Goal: Find contact information: Find contact information

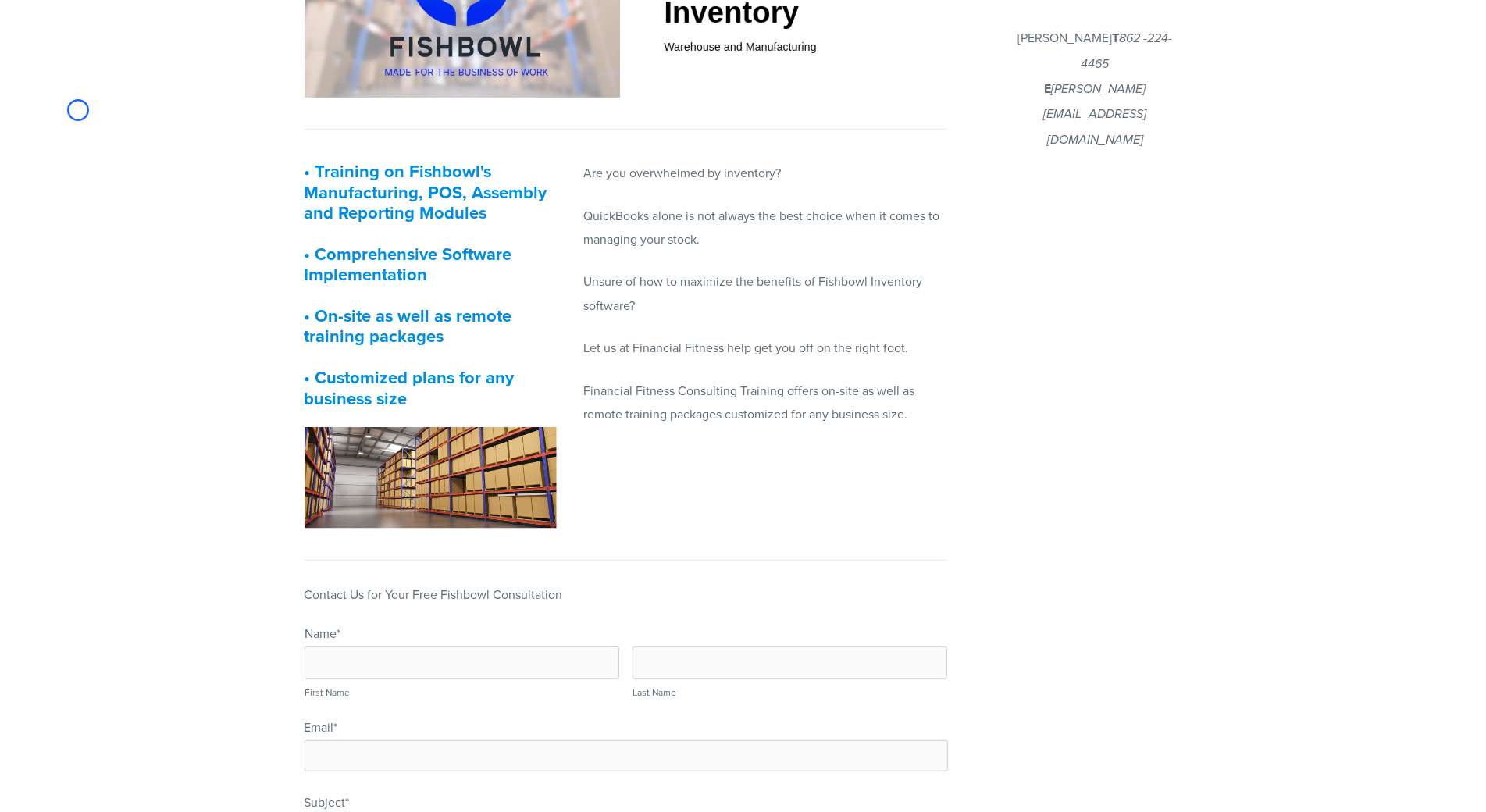
scroll to position [546, 0]
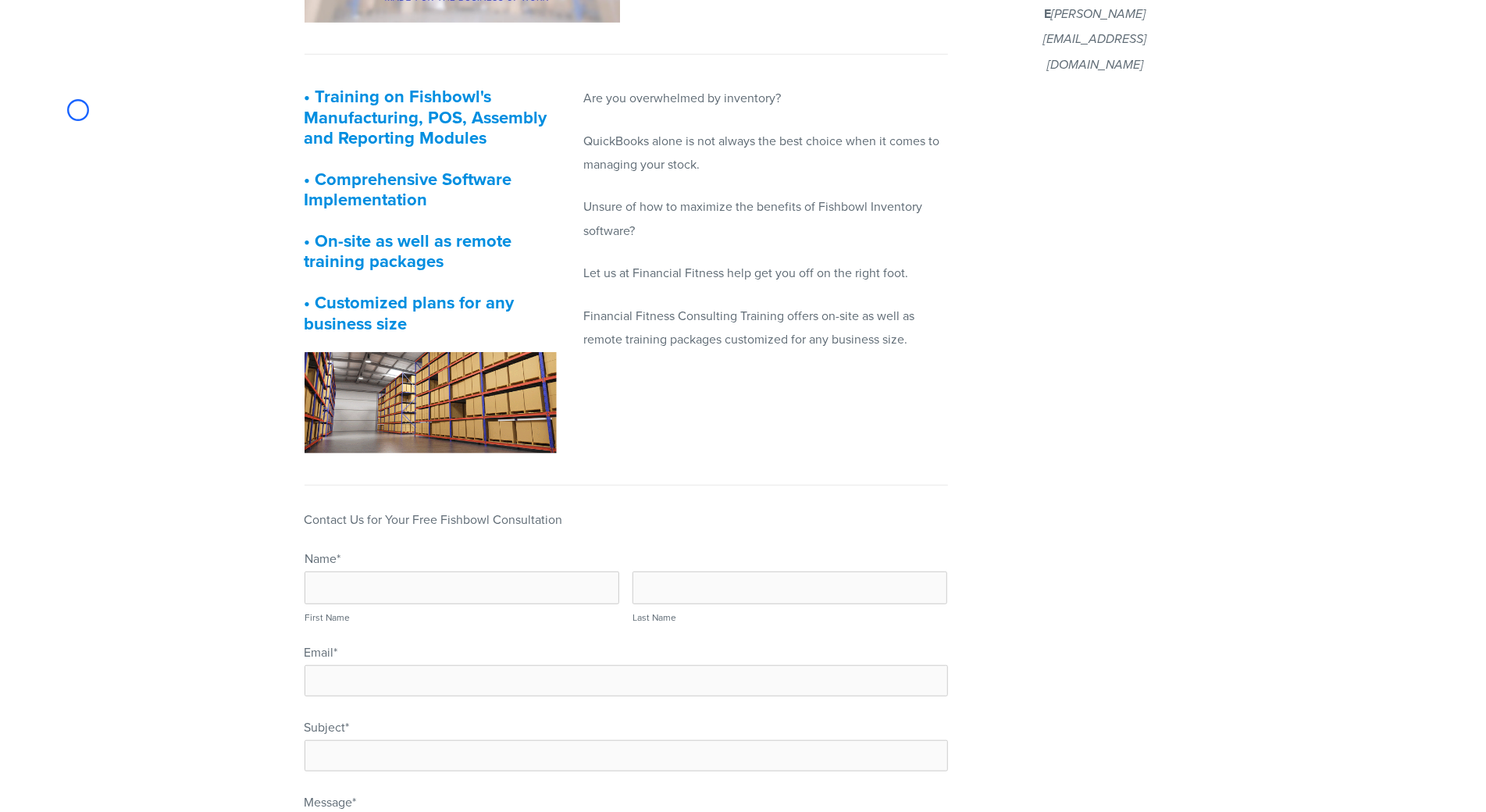
click at [78, 111] on body "Call now for a free consultation [PHONE_NUMBER] Financial Fitness Consulting Ho…" at bounding box center [743, 317] width 1486 height 1728
click at [129, 146] on body "Call now for a free consultation (862) 224-4465 Financial Fitness Consulting Ho…" at bounding box center [743, 317] width 1486 height 1728
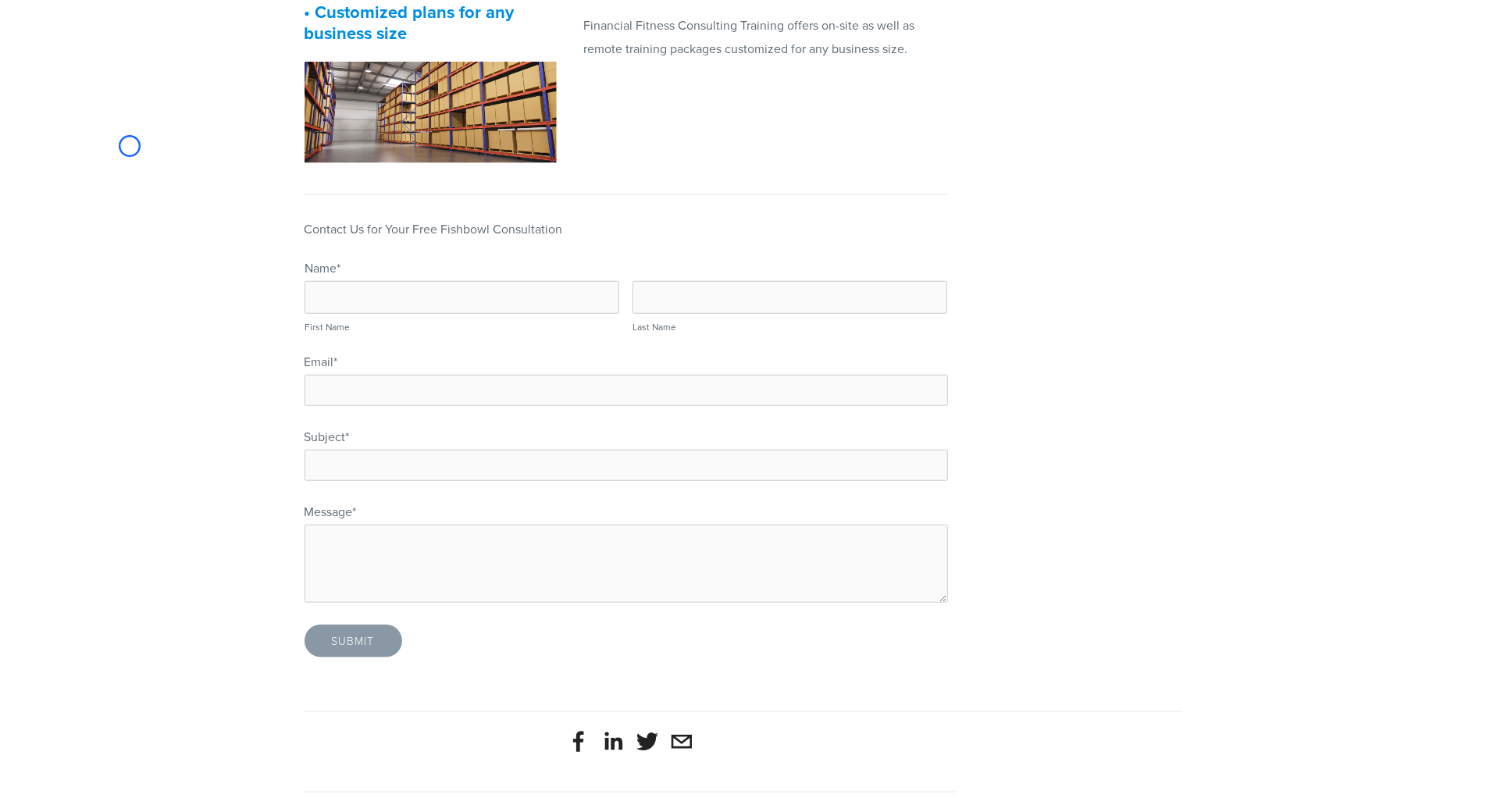
scroll to position [857, 0]
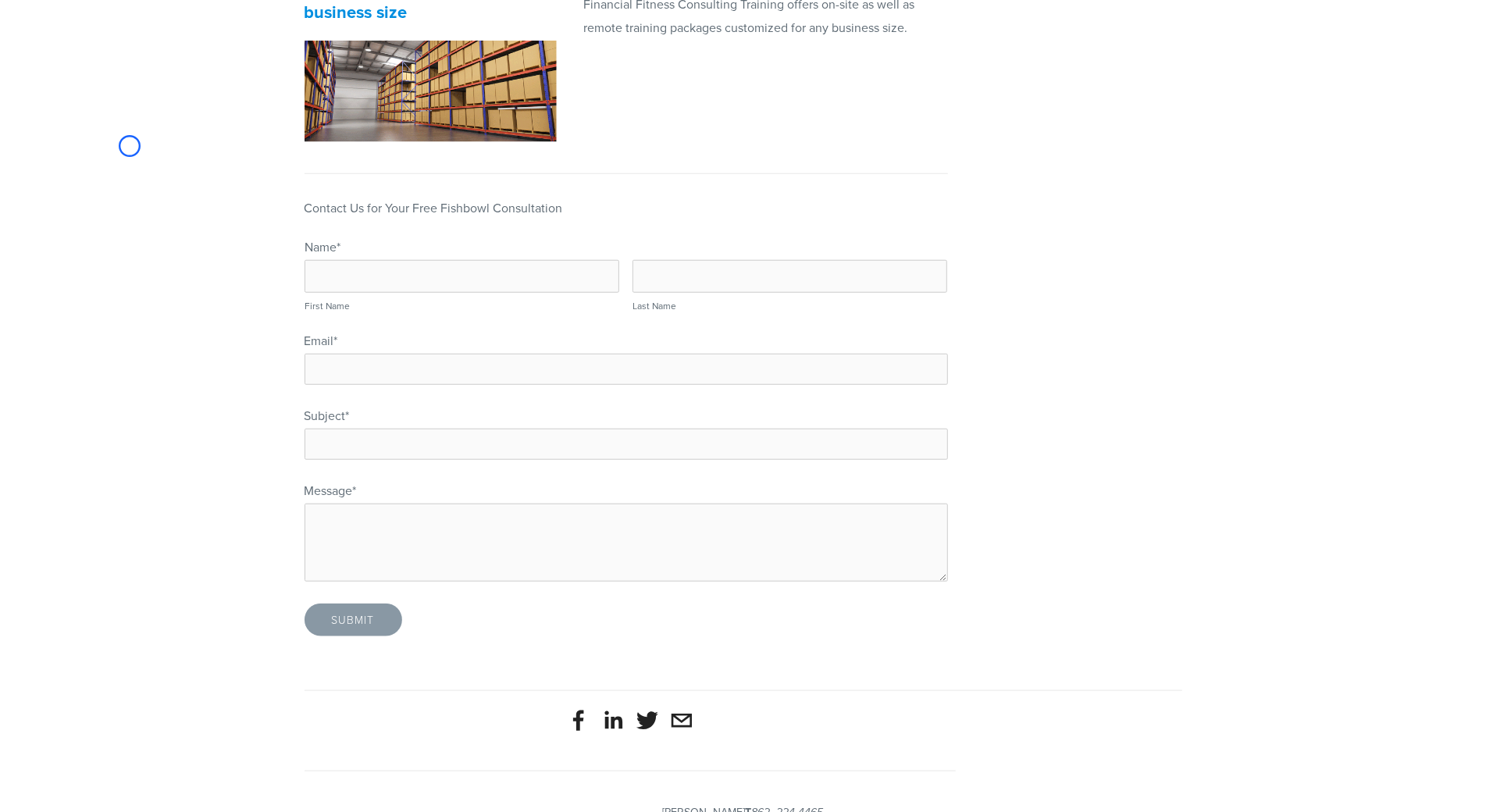
click at [129, 146] on body "Call now for a free consultation (862) 224-4465 Financial Fitness Consulting Ho…" at bounding box center [743, 7] width 1486 height 1728
click at [118, 101] on body "Call now for a free consultation (862) 224-4465 Financial Fitness Consulting Ho…" at bounding box center [743, 7] width 1486 height 1728
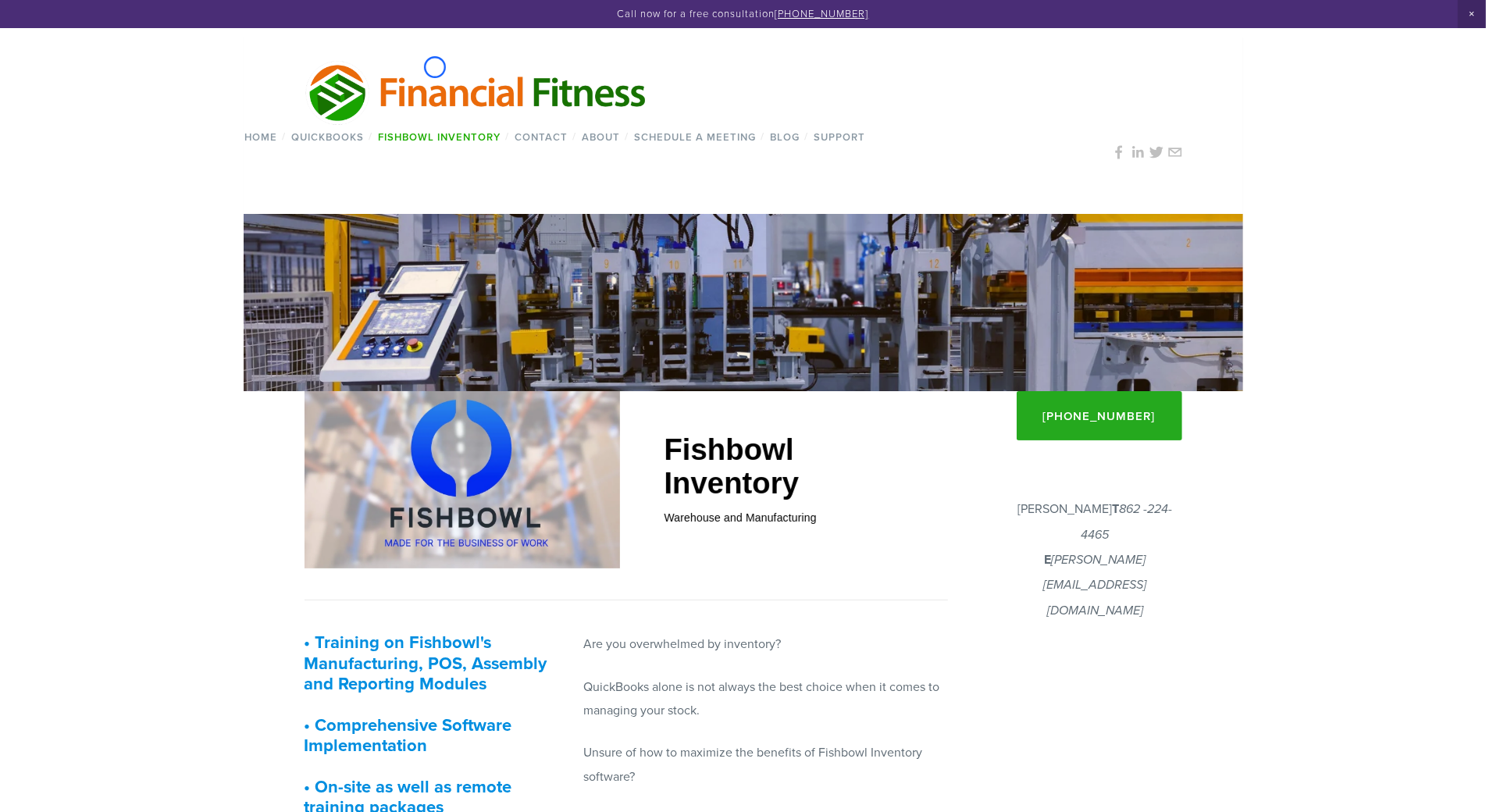
click at [435, 67] on img at bounding box center [477, 93] width 345 height 67
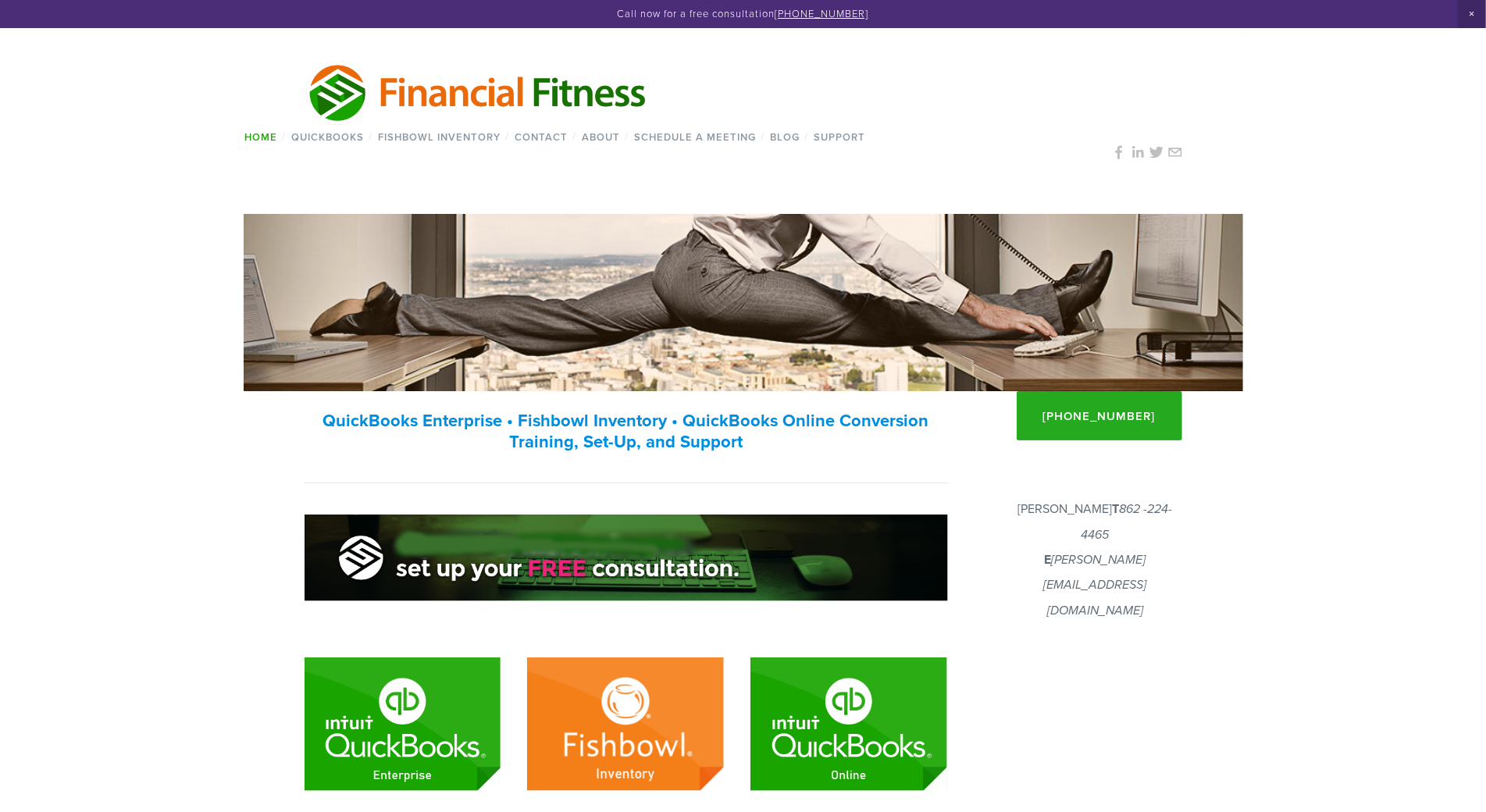
click at [435, 67] on img at bounding box center [477, 93] width 345 height 67
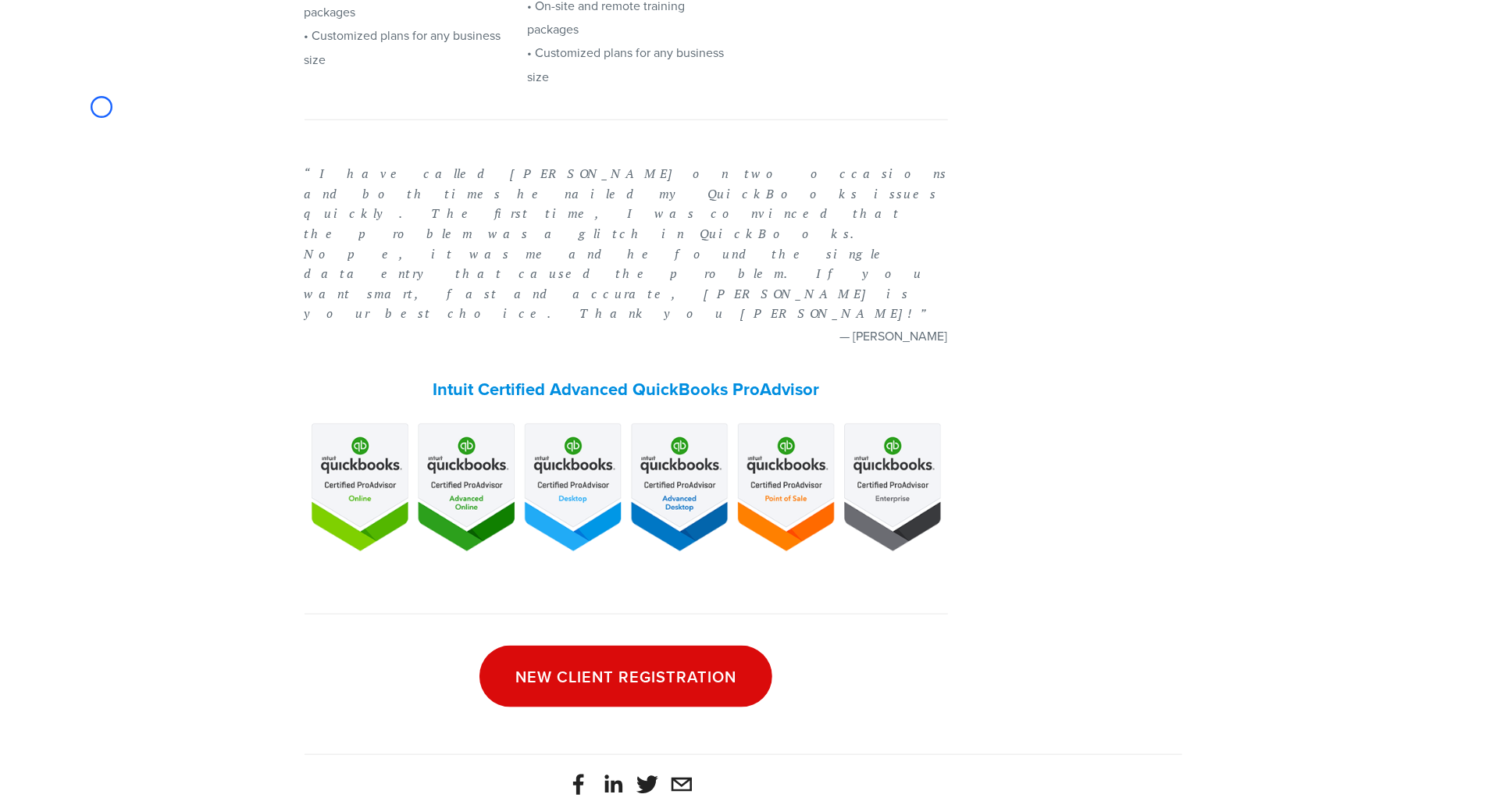
scroll to position [1068, 0]
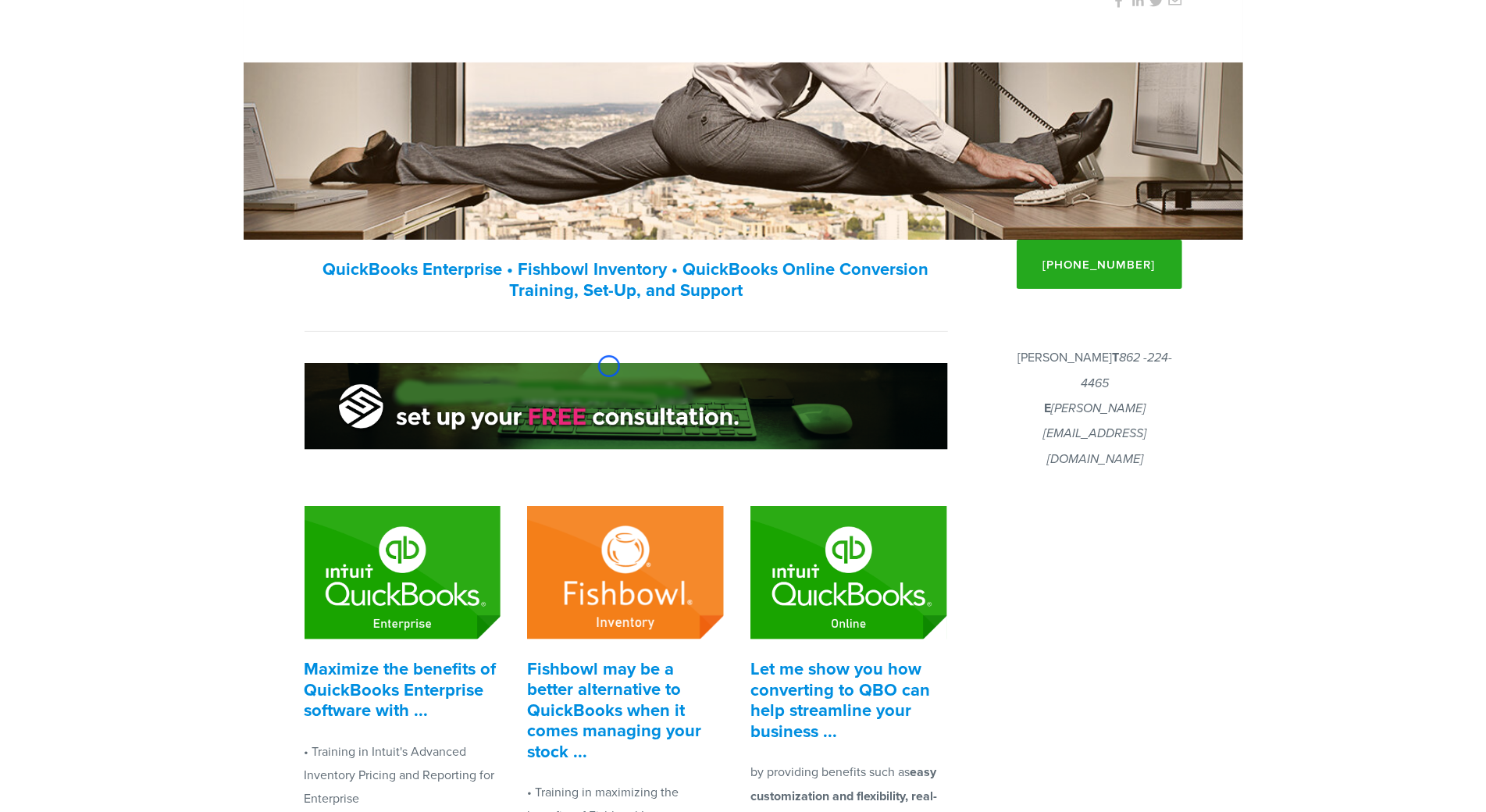
click at [609, 366] on img at bounding box center [626, 406] width 644 height 87
